Goal: Information Seeking & Learning: Learn about a topic

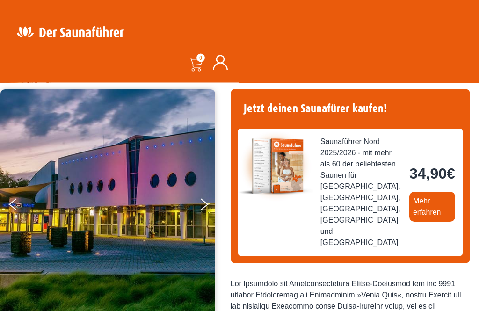
scroll to position [66, 0]
click at [409, 222] on link "Mehr erfahren" at bounding box center [432, 207] width 46 height 30
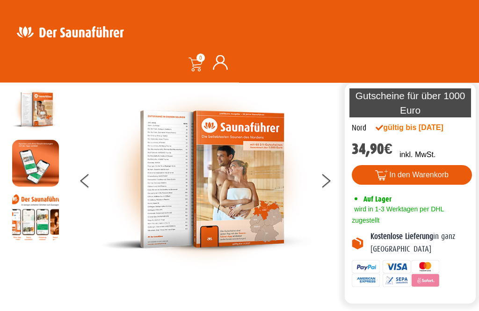
scroll to position [25, 0]
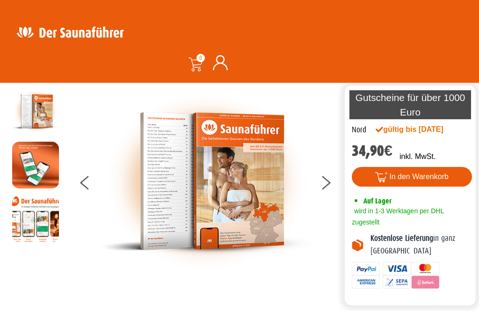
click at [252, 193] on img at bounding box center [206, 181] width 210 height 187
click at [329, 194] on button at bounding box center [331, 184] width 23 height 23
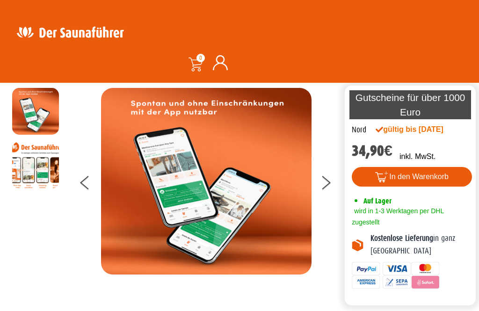
click at [327, 189] on button at bounding box center [331, 184] width 23 height 23
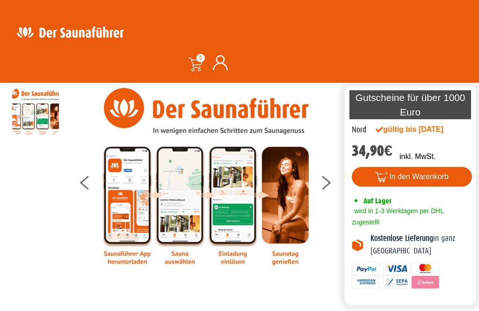
click at [326, 196] on button at bounding box center [331, 184] width 23 height 23
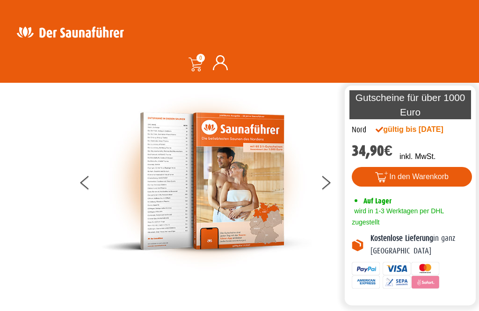
click at [325, 183] on icon at bounding box center [326, 179] width 8 height 7
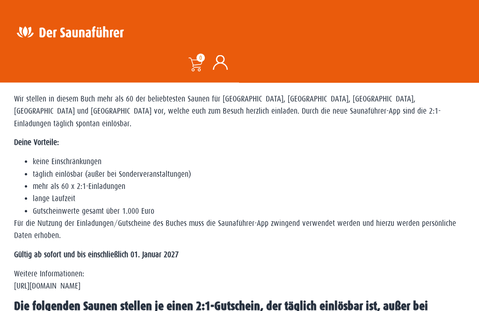
scroll to position [298, 0]
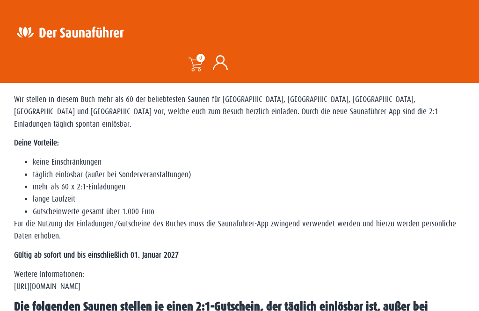
click at [210, 310] on div "WICHTIG: DIESE REGION IST AUCH REIN IN DER APP VERFÜGBAR – SOLLTEST DU SIE NICH…" at bounding box center [239, 191] width 451 height 290
click at [203, 310] on div "WICHTIG: DIESE REGION IST AUCH REIN IN DER APP VERFÜGBAR – SOLLTEST DU SIE NICH…" at bounding box center [239, 191] width 451 height 290
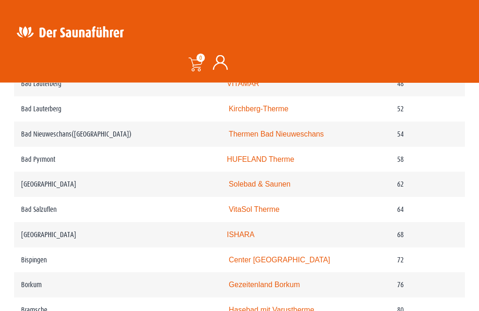
scroll to position [723, 0]
click at [291, 138] on link "Thermen Bad Nieuweschans" at bounding box center [276, 134] width 95 height 8
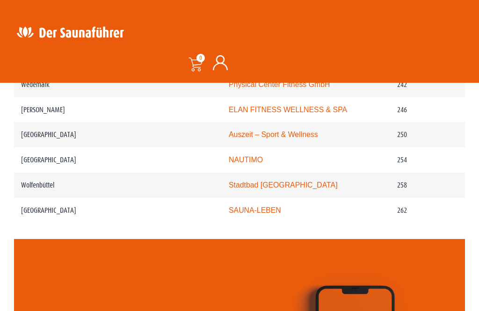
scroll to position [2038, 0]
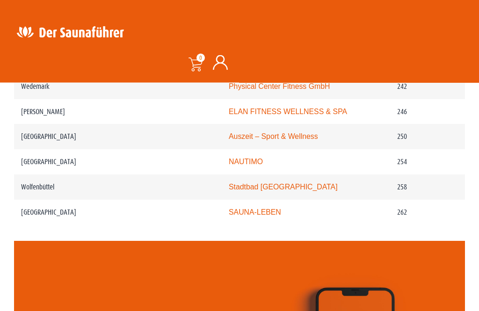
click at [234, 166] on link "NAUTIMO" at bounding box center [246, 162] width 34 height 8
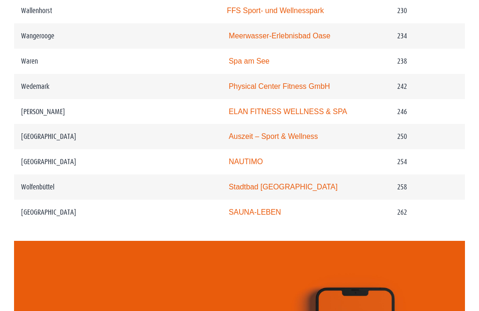
scroll to position [2038, 0]
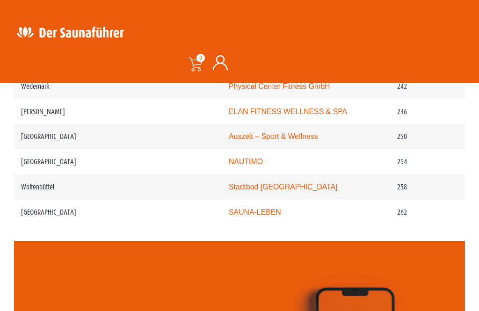
click at [269, 200] on td "Stadtbad Okeraue" at bounding box center [305, 186] width 170 height 25
click at [244, 191] on link "Stadtbad Okeraue" at bounding box center [283, 187] width 109 height 8
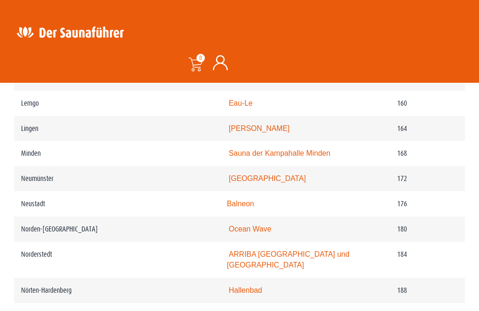
scroll to position [1481, 0]
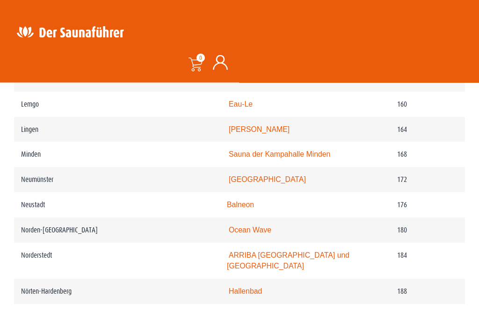
click at [353, 304] on td "Hallenbad" at bounding box center [305, 291] width 170 height 25
click at [282, 243] on td "Ocean Wave" at bounding box center [305, 230] width 170 height 25
click at [241, 234] on link "Ocean Wave" at bounding box center [250, 230] width 43 height 8
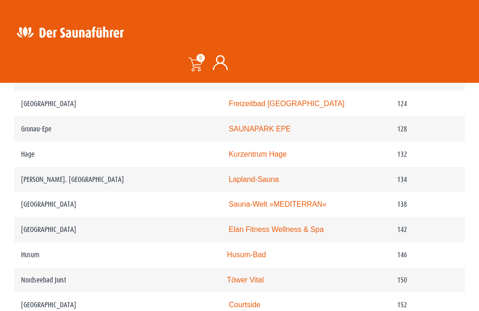
scroll to position [1230, 0]
click at [289, 209] on link "Sauna-Welt »MEDITERRAN«" at bounding box center [278, 205] width 98 height 8
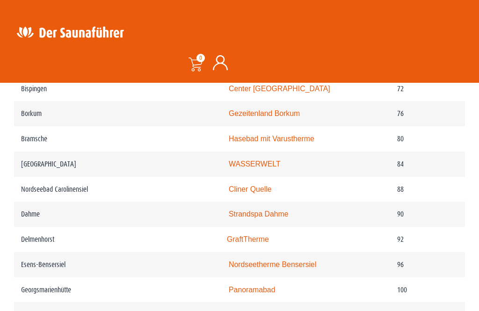
scroll to position [891, 0]
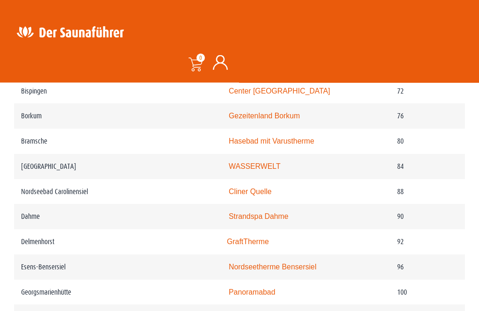
click at [237, 196] on link "Cliner Quelle" at bounding box center [250, 192] width 43 height 8
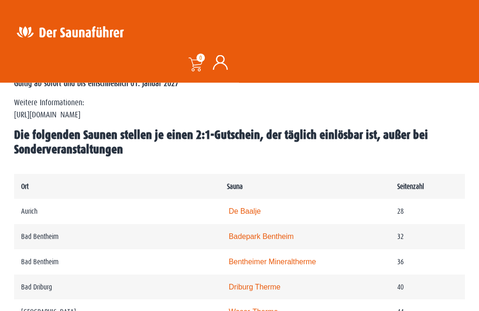
scroll to position [468, 0]
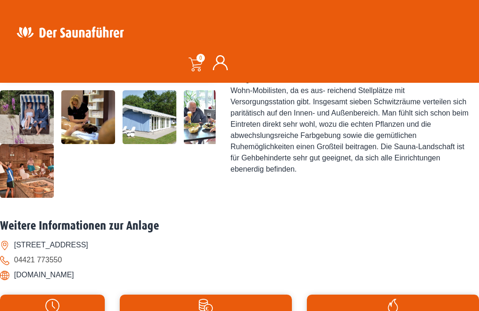
scroll to position [302, 0]
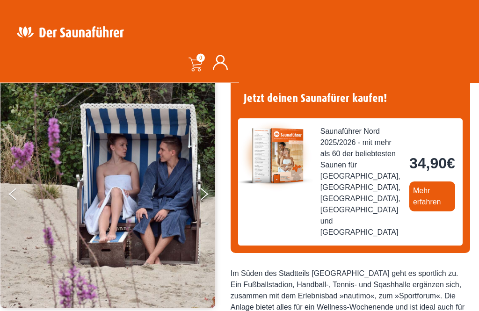
click at [201, 196] on button "Next" at bounding box center [210, 196] width 23 height 23
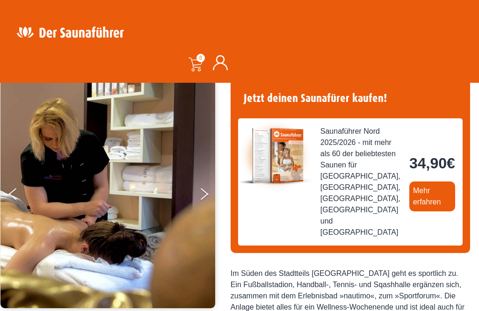
click at [204, 196] on button "Next" at bounding box center [210, 195] width 23 height 23
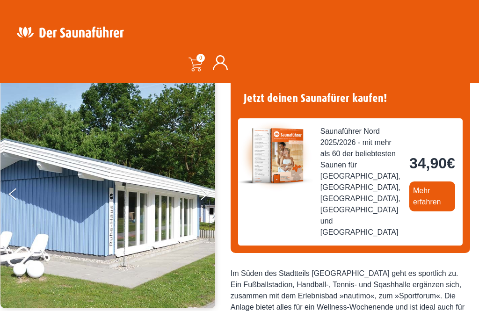
click at [200, 195] on button "Next" at bounding box center [210, 195] width 23 height 23
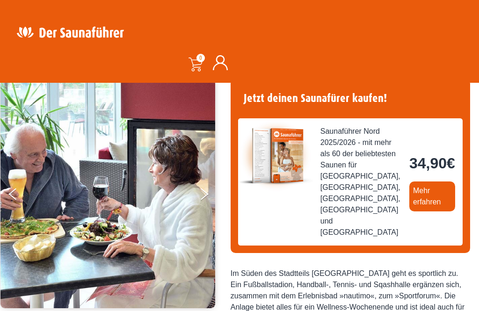
click at [200, 191] on button "Next" at bounding box center [210, 195] width 23 height 23
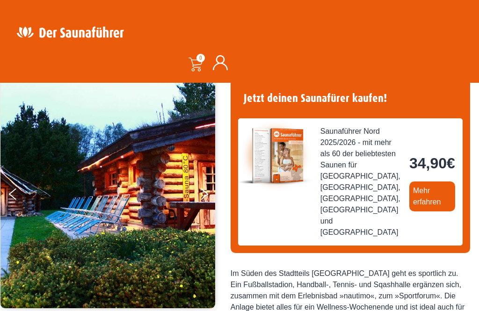
click at [201, 198] on button "Next" at bounding box center [210, 195] width 23 height 23
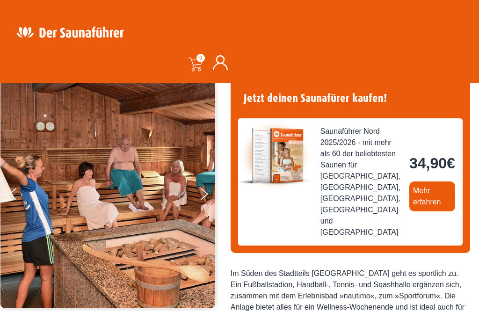
click at [201, 195] on button "Next" at bounding box center [210, 195] width 23 height 23
click at [205, 199] on button "Next" at bounding box center [210, 195] width 23 height 23
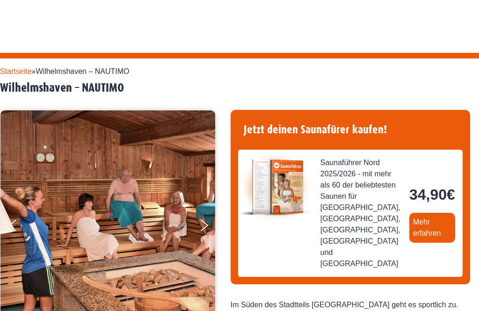
scroll to position [0, 0]
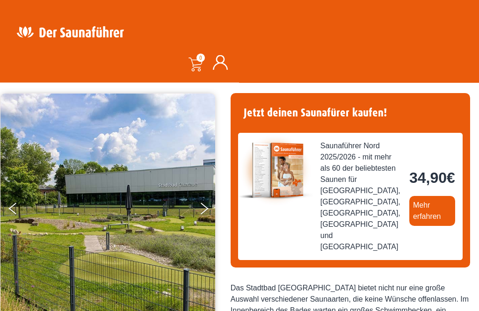
scroll to position [55, 0]
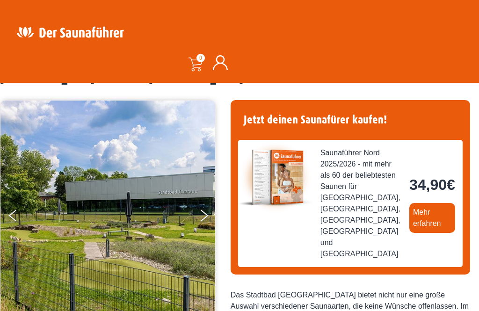
click at [201, 223] on button "Next" at bounding box center [210, 217] width 23 height 23
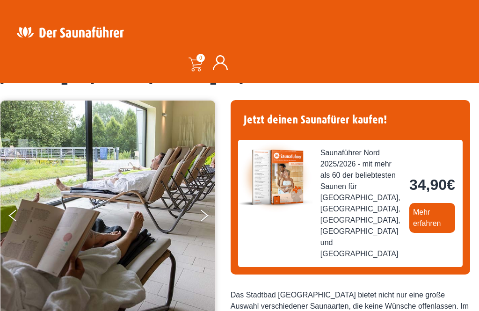
click at [199, 214] on button "Next" at bounding box center [210, 217] width 23 height 23
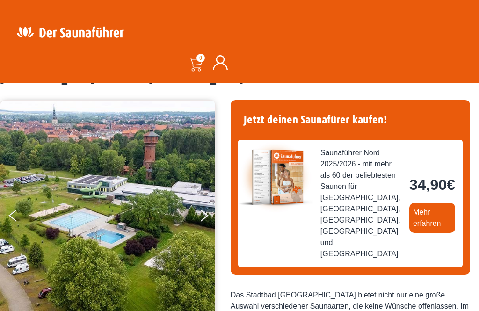
click at [201, 219] on button "Next" at bounding box center [210, 217] width 23 height 23
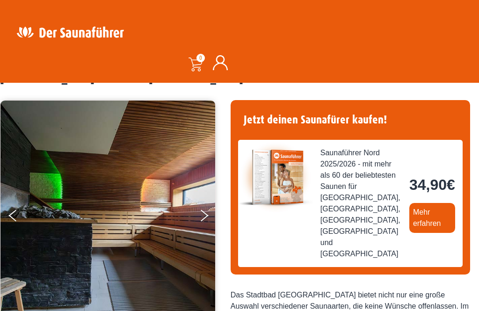
click at [200, 217] on button "Next" at bounding box center [210, 217] width 23 height 23
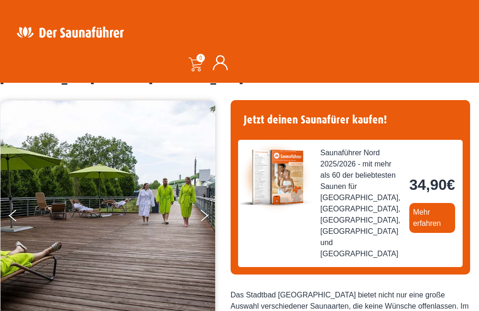
click at [201, 218] on button "Next" at bounding box center [210, 217] width 23 height 23
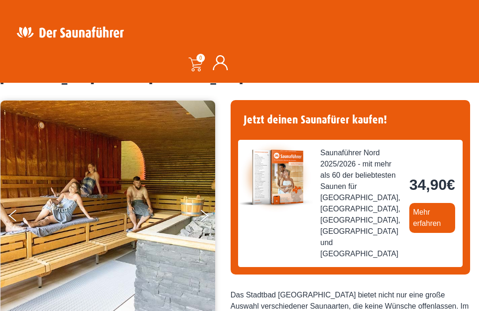
click at [201, 221] on button "Next" at bounding box center [210, 217] width 23 height 23
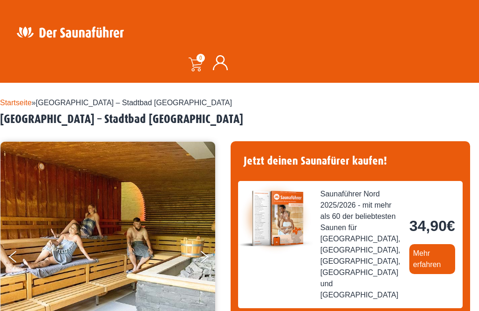
scroll to position [23, 0]
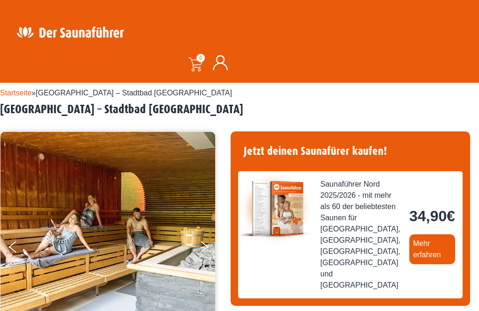
click at [203, 249] on icon "Next" at bounding box center [205, 249] width 8 height 7
click at [205, 252] on button "Next" at bounding box center [210, 248] width 23 height 23
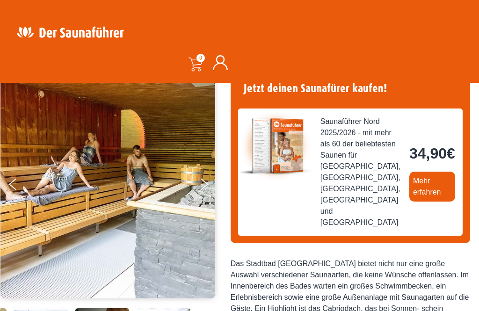
scroll to position [0, 0]
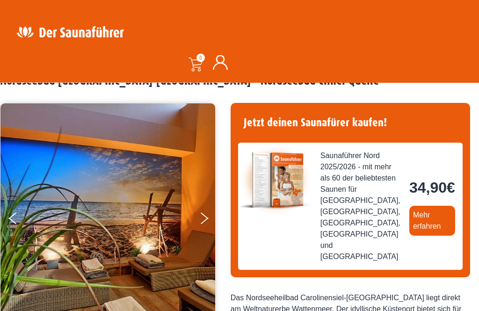
scroll to position [52, 0]
click at [209, 222] on button "Next" at bounding box center [210, 220] width 23 height 23
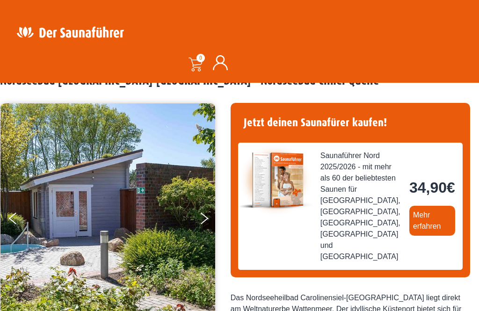
click at [201, 220] on button "Next" at bounding box center [210, 220] width 23 height 23
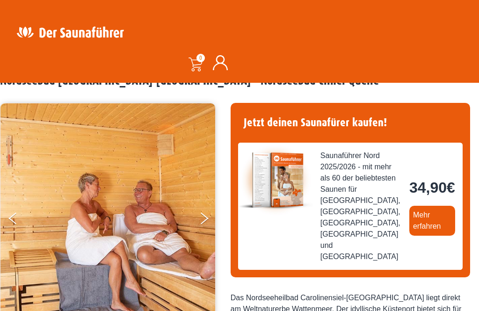
click at [206, 225] on button "Next" at bounding box center [210, 220] width 23 height 23
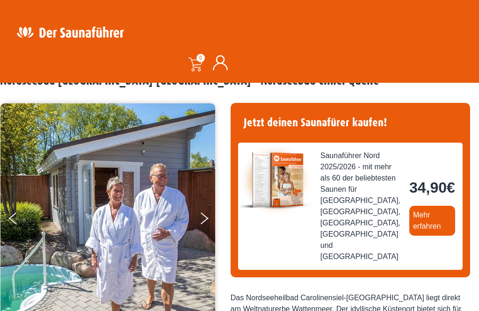
click at [204, 218] on button "Next" at bounding box center [210, 220] width 23 height 23
click at [202, 220] on button "Next" at bounding box center [210, 220] width 23 height 23
click at [201, 215] on icon "Next" at bounding box center [205, 215] width 8 height 7
click at [16, 215] on icon "Previous" at bounding box center [13, 215] width 8 height 7
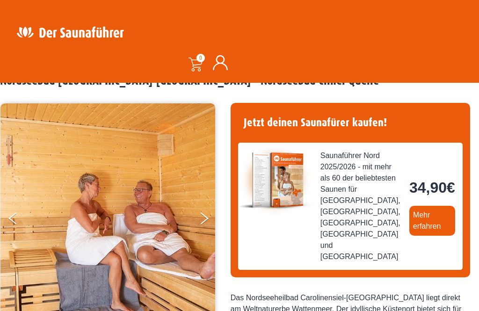
click at [22, 215] on button "Previous" at bounding box center [20, 220] width 23 height 23
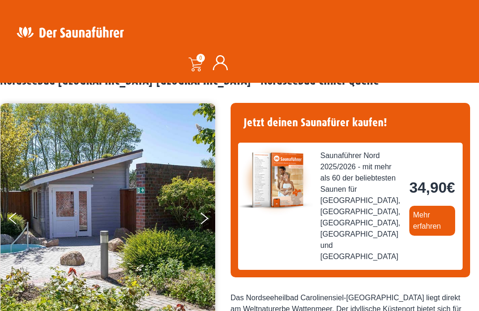
click at [18, 222] on button "Previous" at bounding box center [20, 220] width 23 height 23
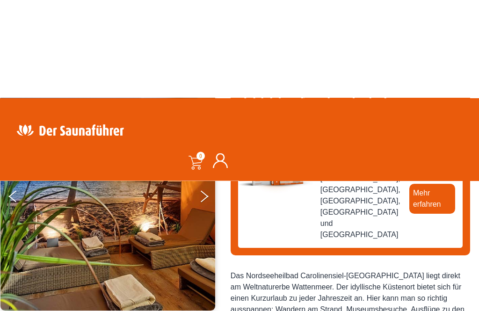
scroll to position [0, 0]
